Goal: Task Accomplishment & Management: Manage account settings

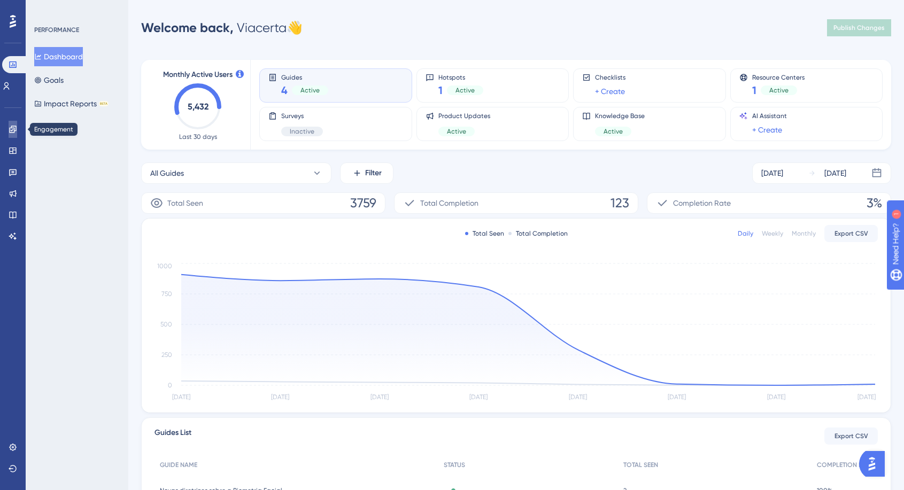
click at [13, 132] on icon at bounding box center [12, 129] width 7 height 7
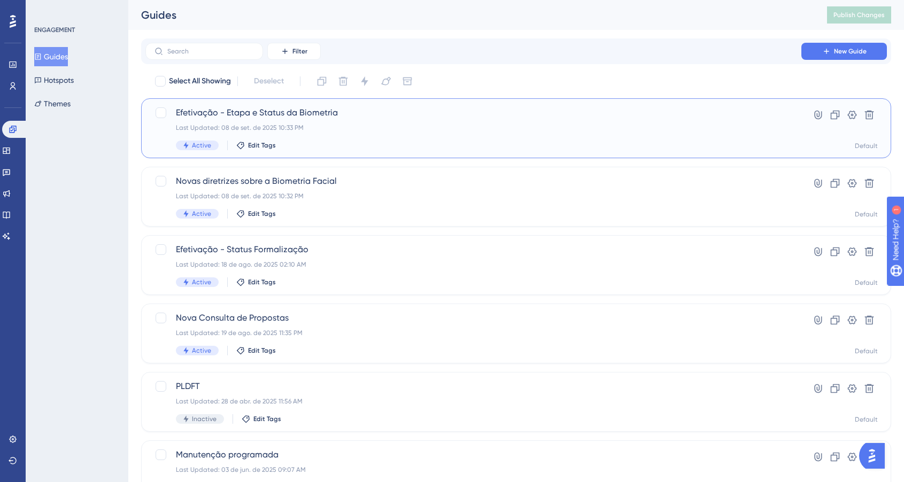
click at [529, 136] on div "Efetivação - Etapa e Status da Biometria Last Updated: 08 de set. de 2025 10:33…" at bounding box center [473, 128] width 595 height 44
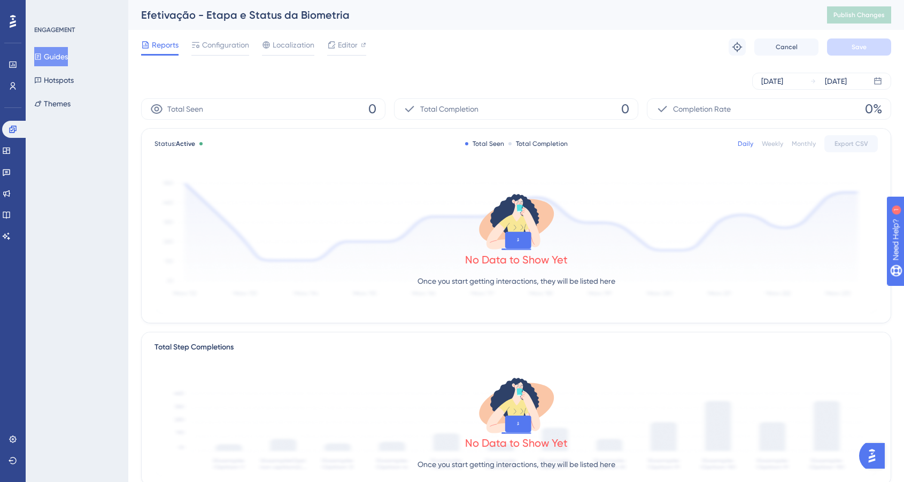
click at [52, 50] on button "Guides" at bounding box center [51, 56] width 34 height 19
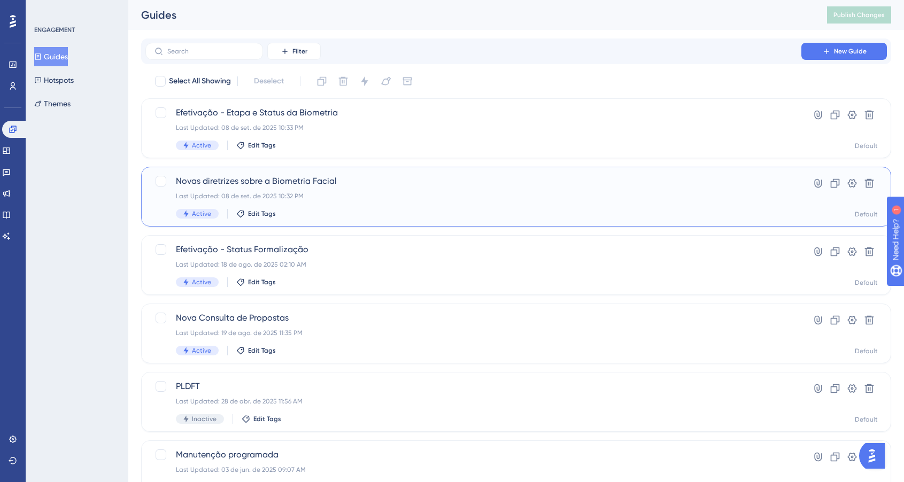
click at [386, 192] on div "Last Updated: 08 de set. de 2025 10:32 PM" at bounding box center [473, 196] width 595 height 9
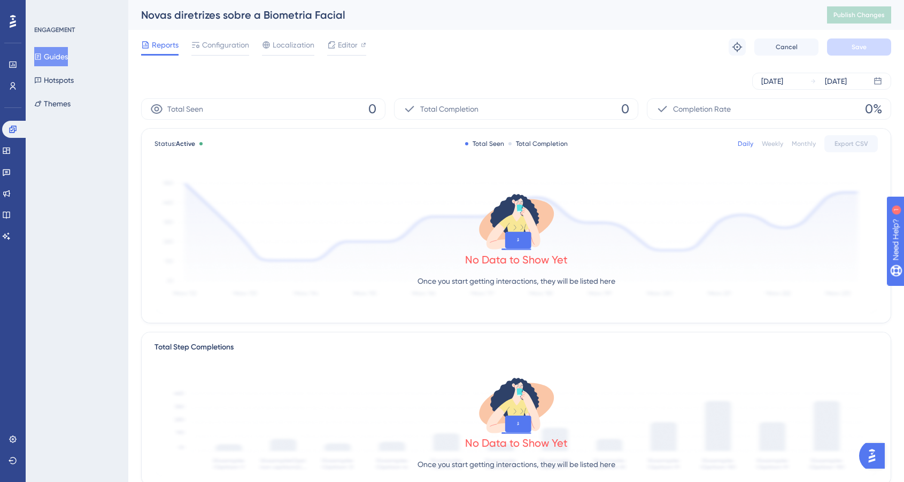
click at [12, 26] on icon at bounding box center [13, 21] width 6 height 13
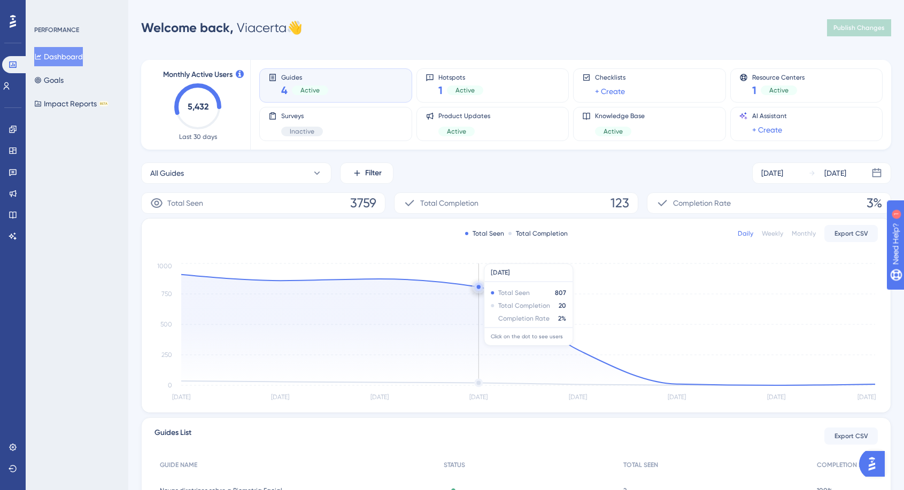
scroll to position [161, 0]
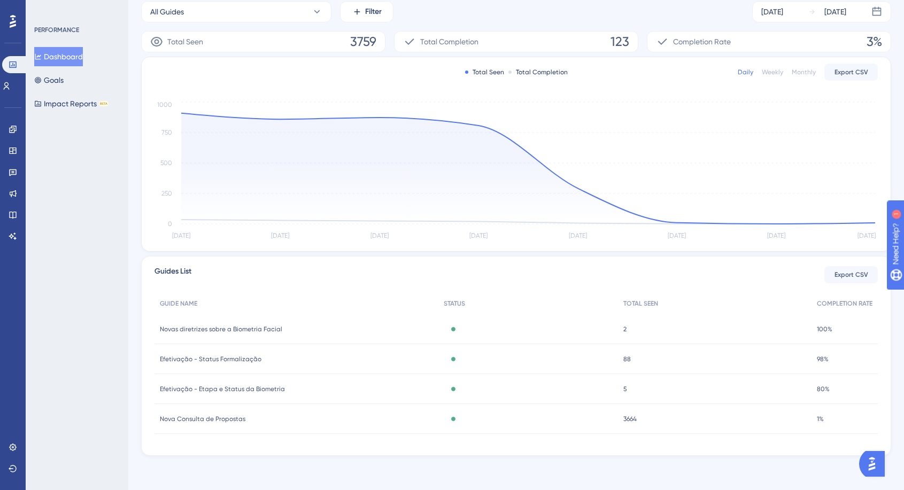
click at [623, 389] on span "5" at bounding box center [625, 389] width 4 height 9
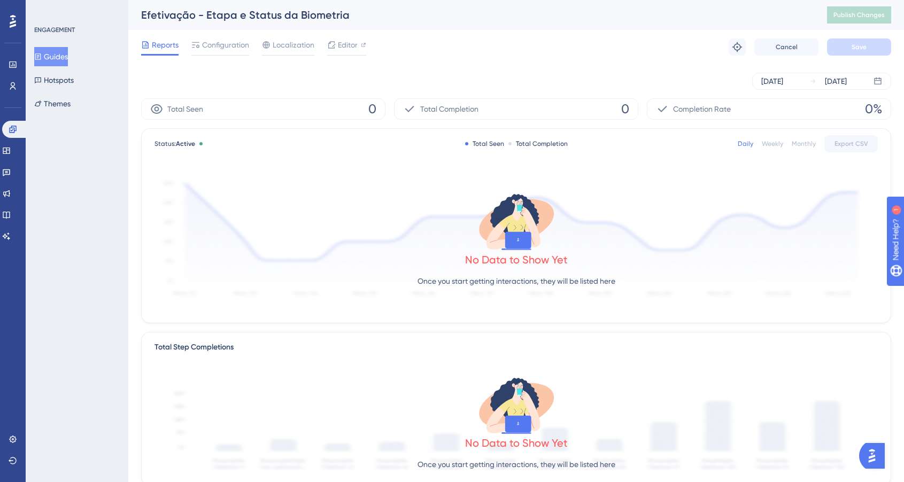
click at [61, 55] on button "Guides" at bounding box center [51, 56] width 34 height 19
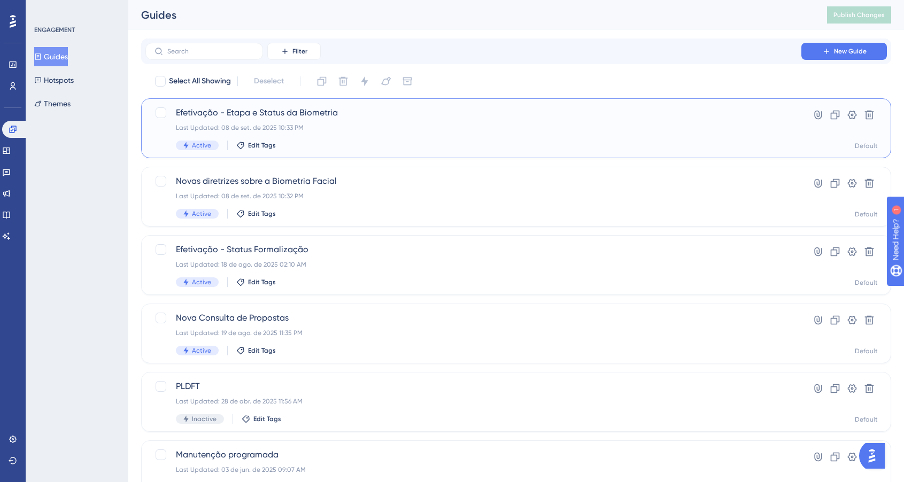
click at [416, 137] on div "Efetivação - Etapa e Status da Biometria Last Updated: 08 de set. de 2025 10:33…" at bounding box center [473, 128] width 595 height 44
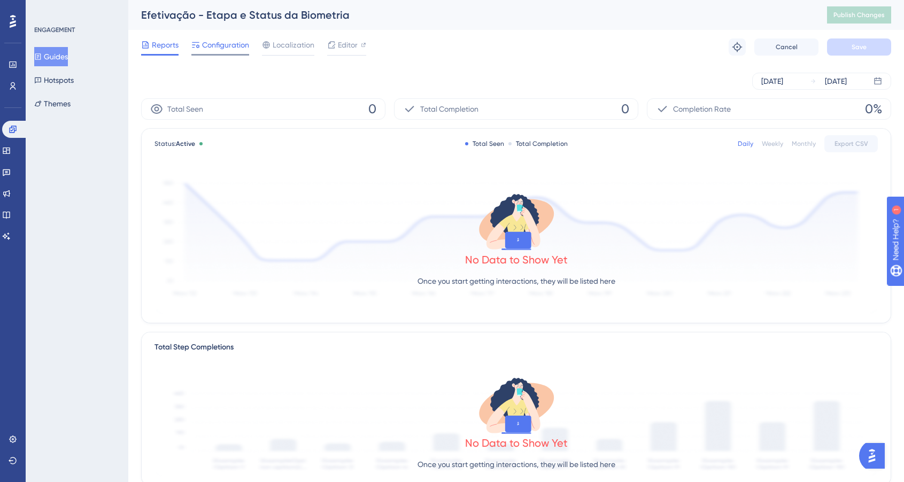
click at [228, 44] on span "Configuration" at bounding box center [225, 44] width 47 height 13
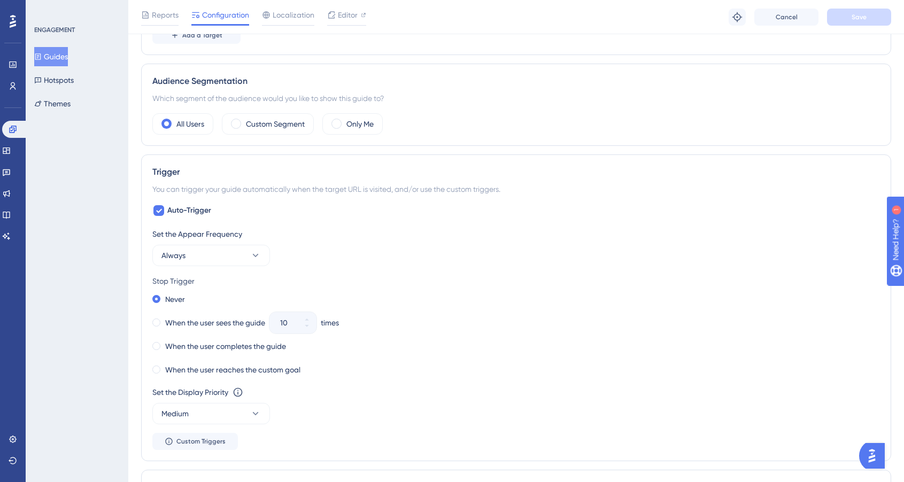
scroll to position [482, 0]
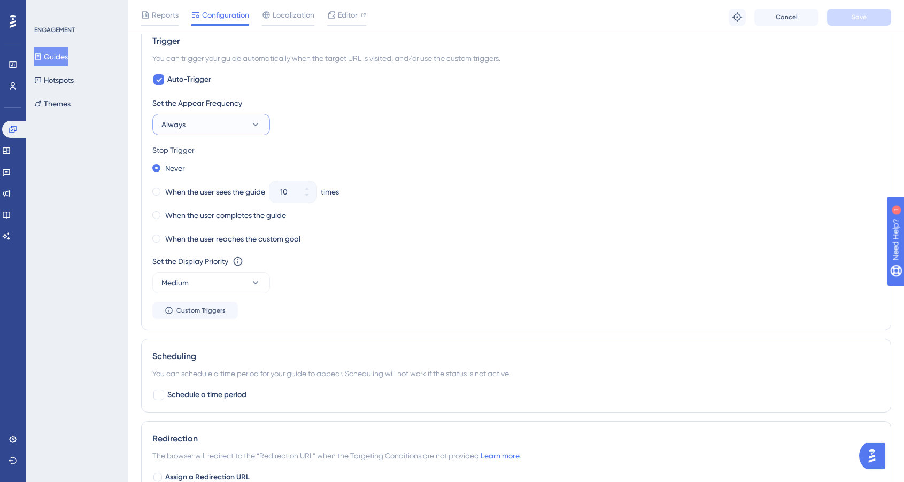
click at [243, 129] on button "Always" at bounding box center [211, 124] width 118 height 21
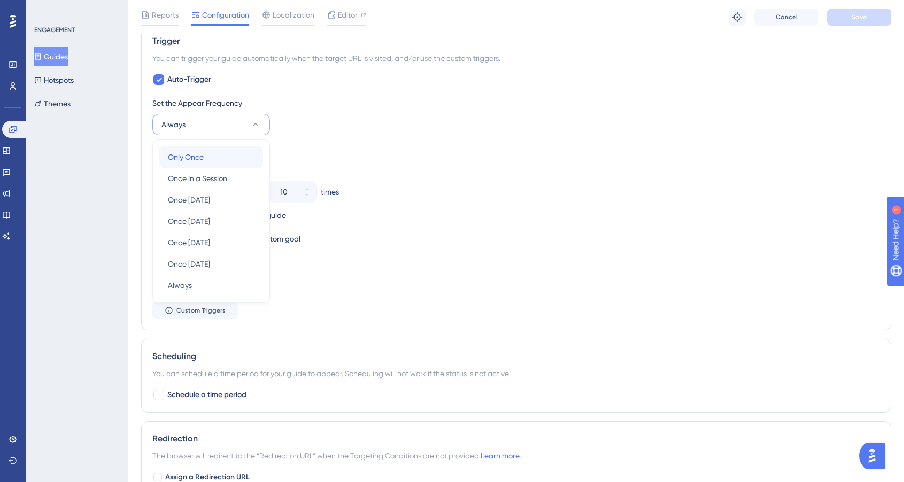
click at [221, 158] on div "Only Once Only Once" at bounding box center [211, 156] width 87 height 21
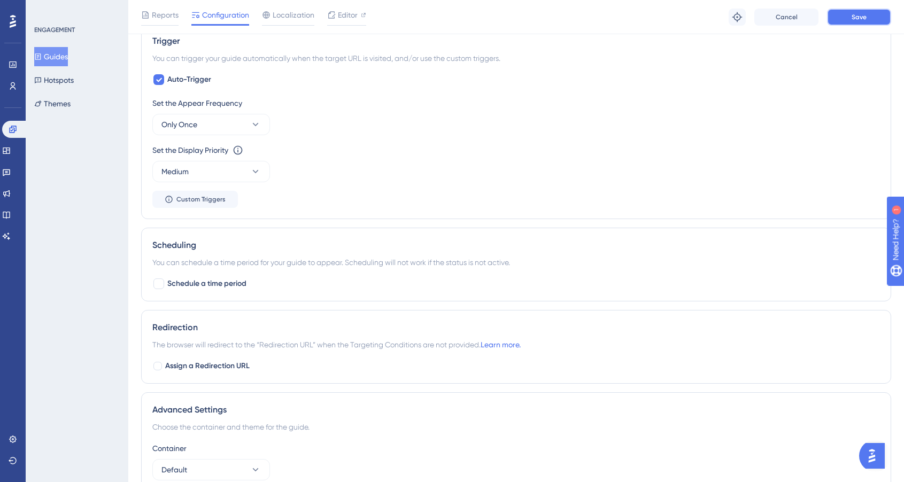
click at [851, 17] on button "Save" at bounding box center [859, 17] width 64 height 17
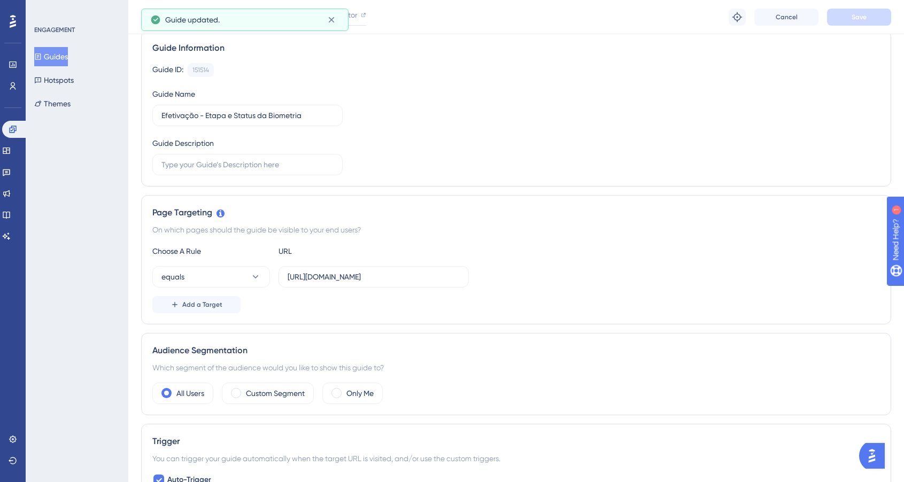
scroll to position [12, 0]
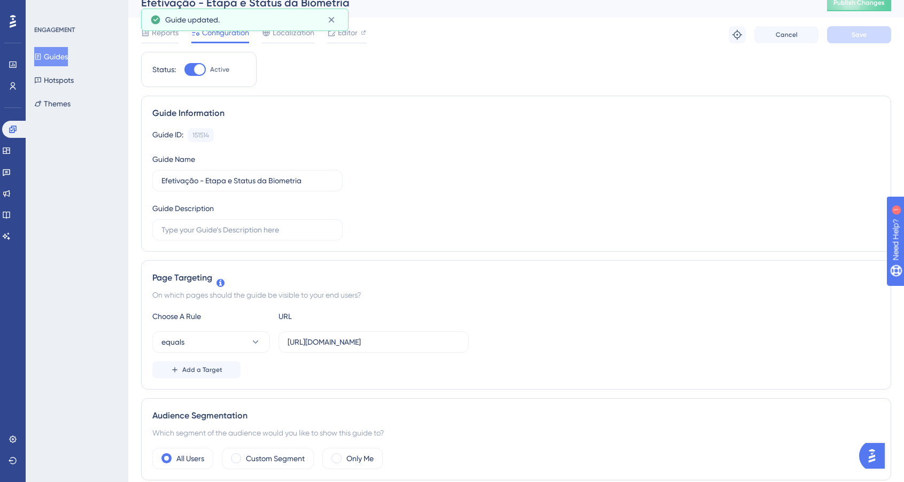
click at [68, 53] on button "Guides" at bounding box center [51, 56] width 34 height 19
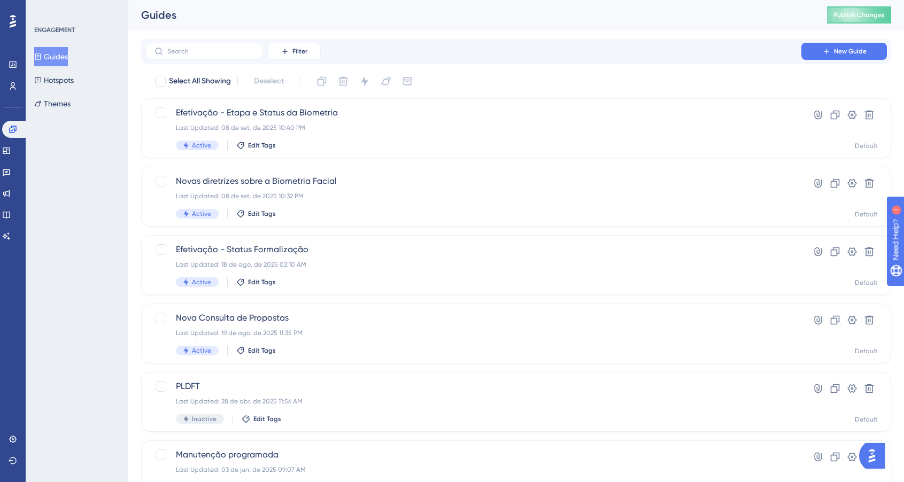
click at [68, 53] on button "Guides" at bounding box center [51, 56] width 34 height 19
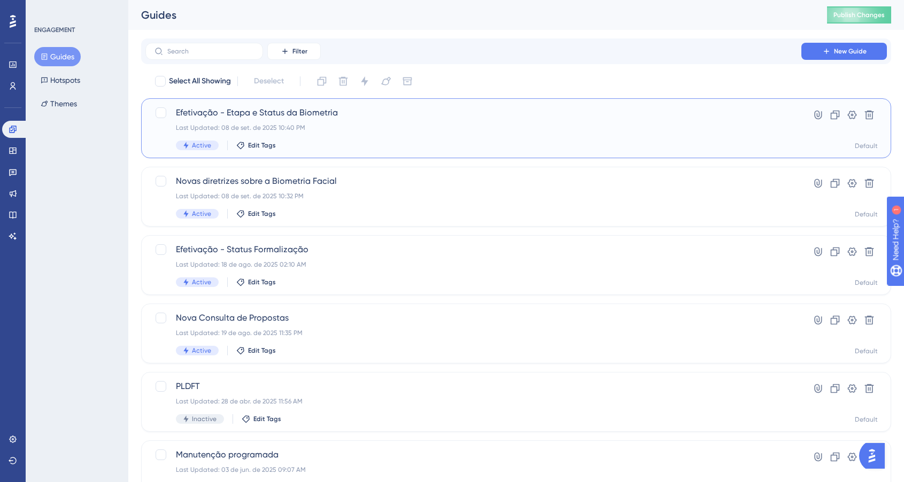
click at [390, 116] on span "Efetivação - Etapa e Status da Biometria" at bounding box center [473, 112] width 595 height 13
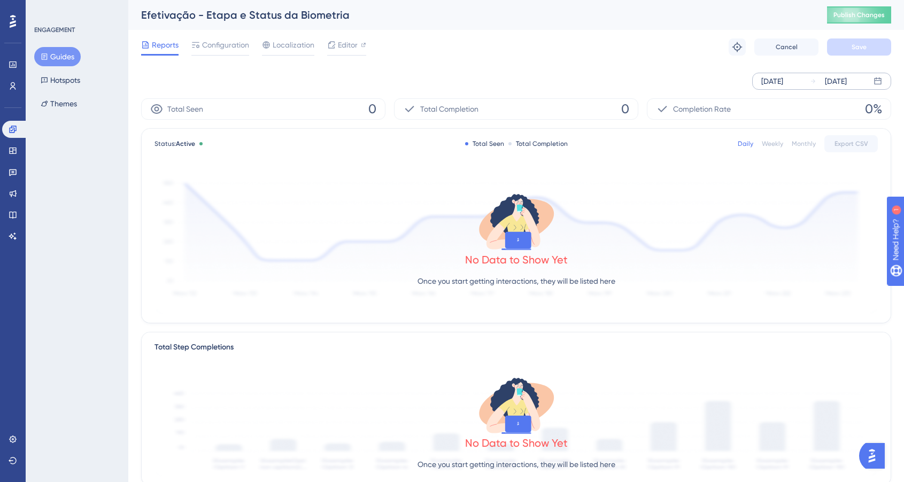
click at [839, 84] on div "[DATE]" at bounding box center [835, 81] width 22 height 13
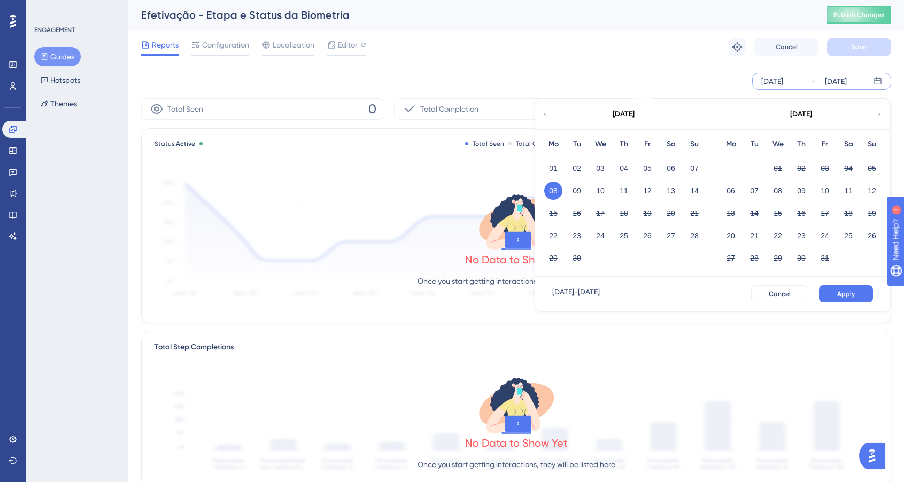
click at [783, 80] on div "[DATE]" at bounding box center [772, 81] width 22 height 13
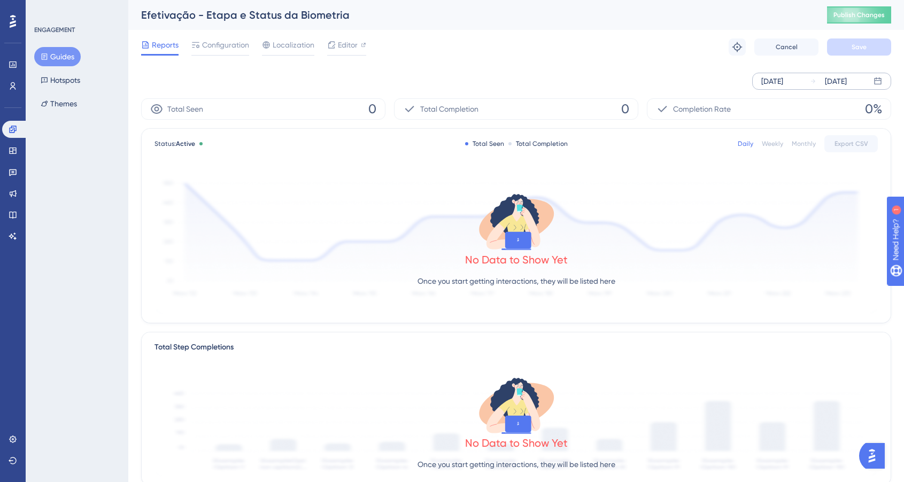
click at [783, 80] on div "[DATE]" at bounding box center [772, 81] width 22 height 13
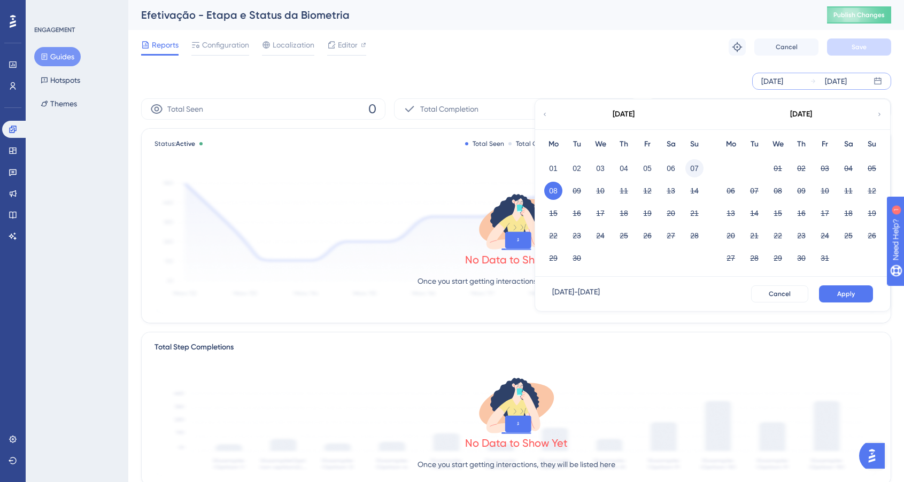
click at [699, 164] on button "07" at bounding box center [694, 168] width 18 height 18
click at [556, 189] on button "08" at bounding box center [553, 191] width 18 height 18
click at [857, 297] on button "Apply" at bounding box center [846, 293] width 54 height 17
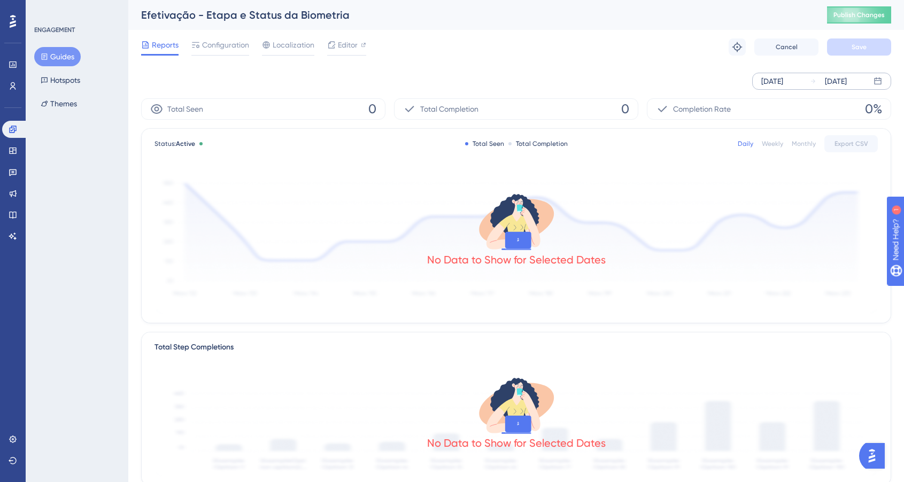
click at [587, 55] on div "Reports Configuration Localization Editor Troubleshoot Cancel Save" at bounding box center [516, 47] width 750 height 34
click at [15, 60] on icon at bounding box center [13, 64] width 9 height 9
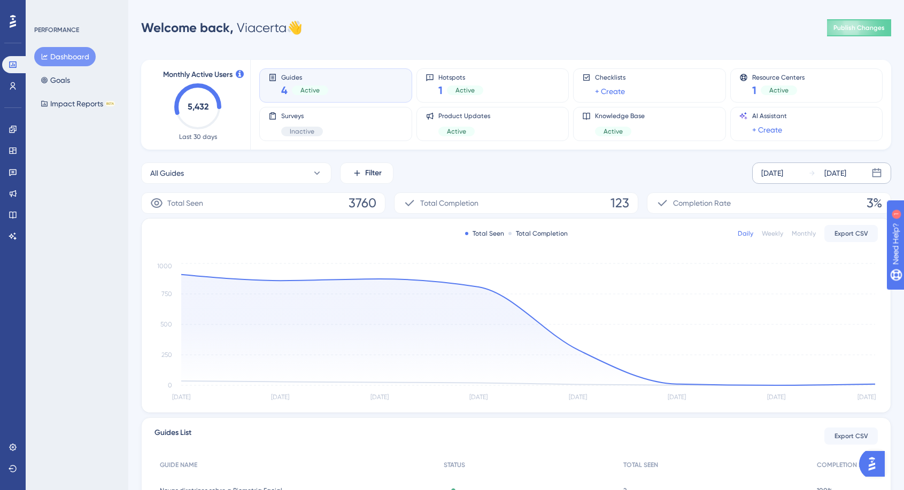
click at [881, 174] on icon at bounding box center [876, 172] width 9 height 9
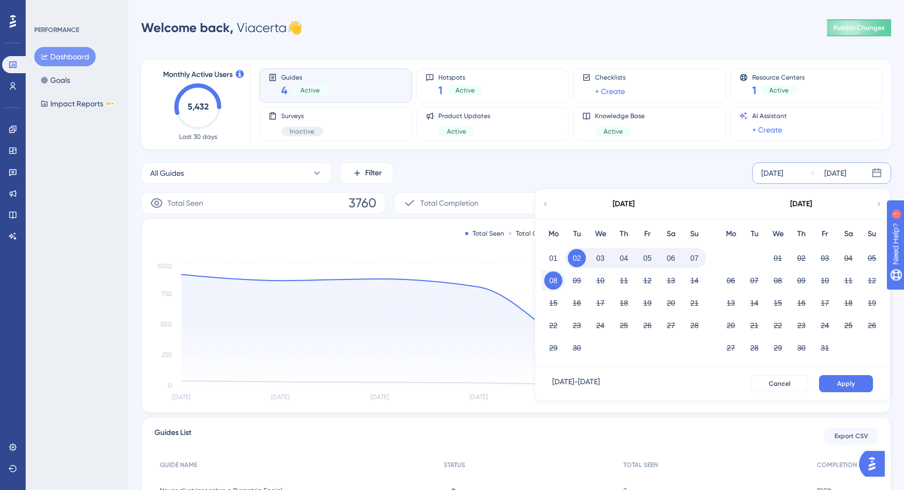
click at [713, 173] on div "All Guides Filter [DATE] [DATE] [DATE] Mo Tu We Th Fr Sa Su 01 02 03 04 05 06 0…" at bounding box center [516, 172] width 750 height 21
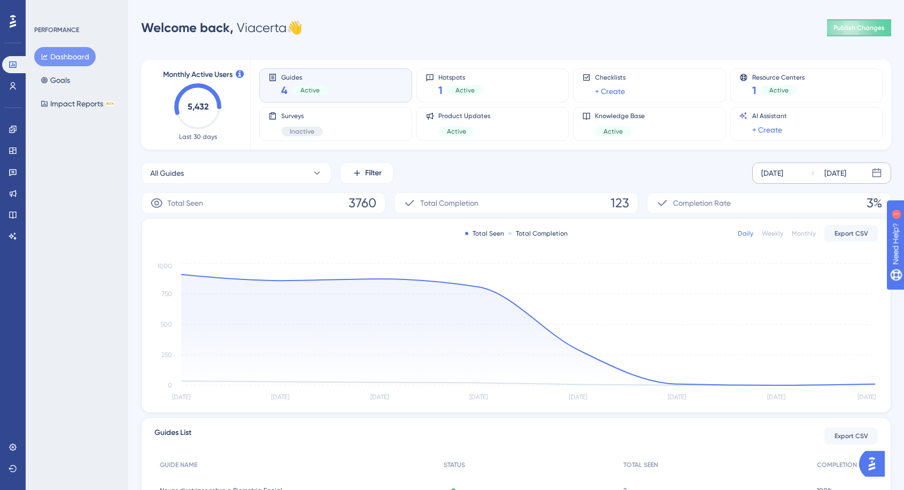
click at [824, 177] on div "[DATE]" at bounding box center [835, 173] width 22 height 13
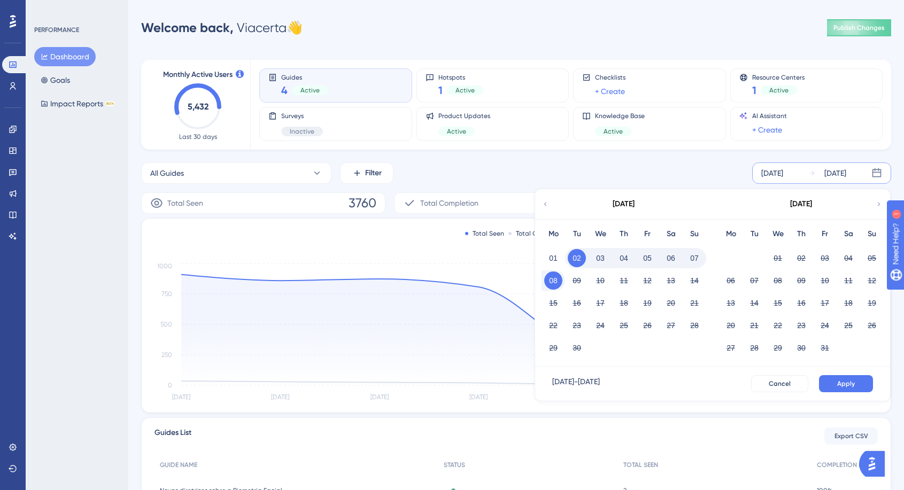
click at [692, 183] on div "All Guides Filter [DATE] [DATE] [DATE] Mo Tu We Th Fr Sa Su 01 02 03 04 05 06 0…" at bounding box center [516, 172] width 750 height 21
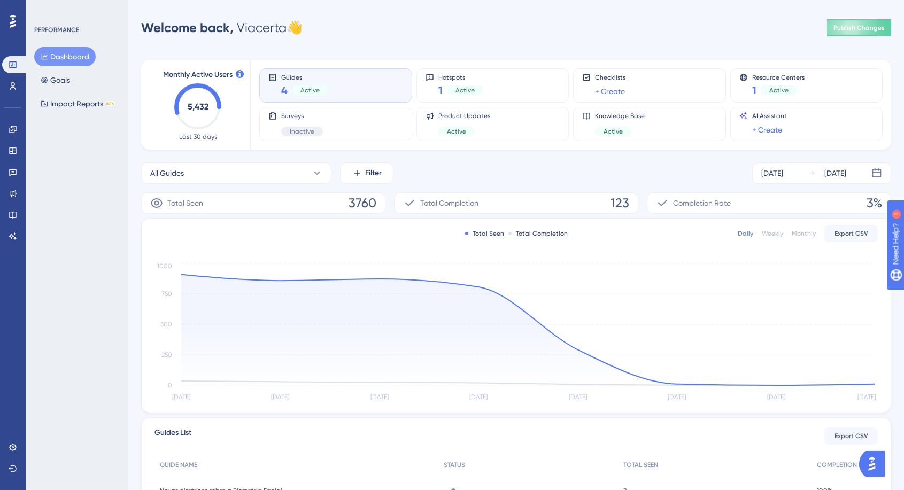
click at [726, 434] on div "Guides List Export CSV" at bounding box center [515, 435] width 723 height 19
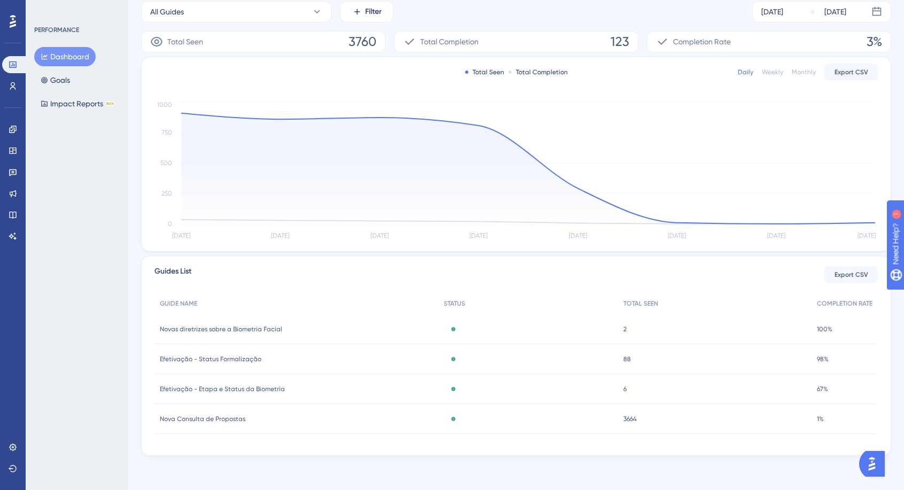
click at [248, 325] on span "Novas diretrizes sobre a Biometria Facial" at bounding box center [221, 329] width 122 height 9
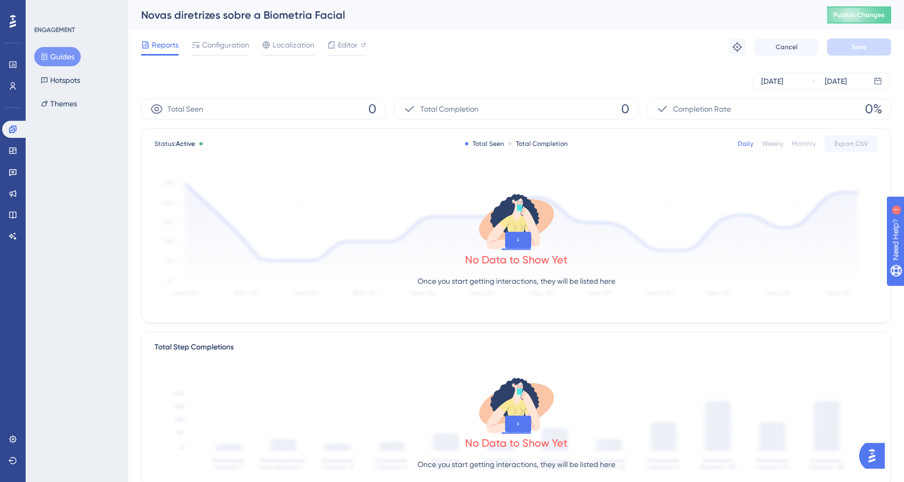
click at [52, 59] on button "Guides" at bounding box center [57, 56] width 46 height 19
